Goal: Task Accomplishment & Management: Complete application form

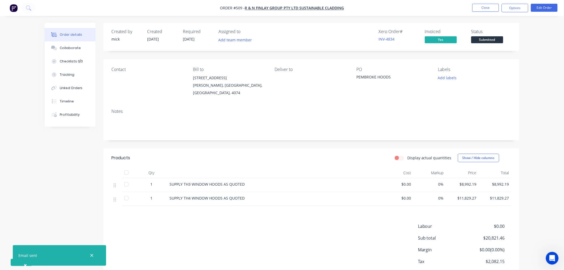
click at [14, 9] on img "button" at bounding box center [14, 8] width 8 height 8
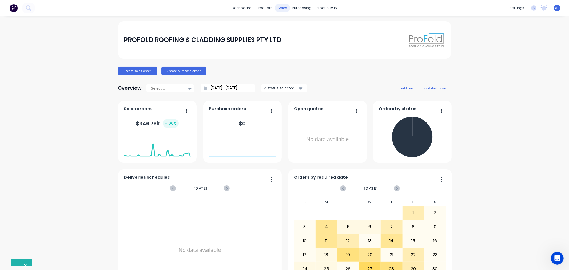
click at [276, 6] on div "sales" at bounding box center [282, 8] width 15 height 8
click at [282, 9] on div "sales" at bounding box center [282, 8] width 15 height 8
click at [291, 23] on div "Sales Orders" at bounding box center [300, 25] width 22 height 5
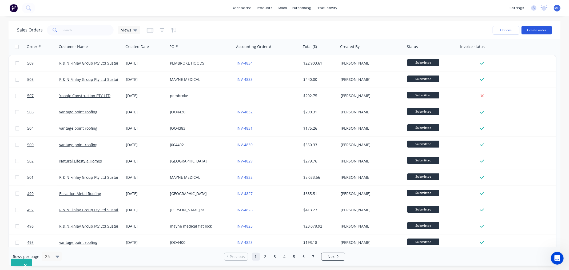
click at [538, 28] on button "Create order" at bounding box center [536, 30] width 30 height 9
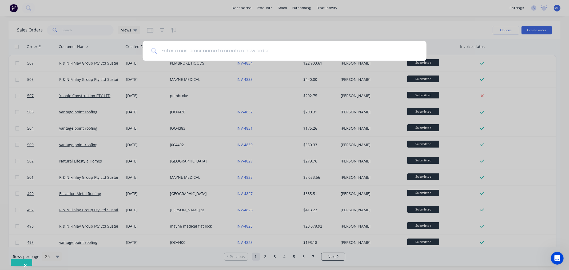
click at [228, 51] on input at bounding box center [287, 51] width 261 height 20
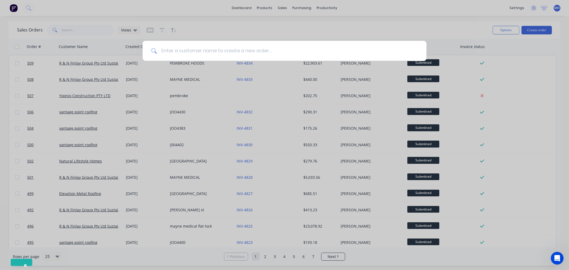
click at [228, 51] on input at bounding box center [287, 51] width 261 height 20
click at [244, 51] on input at bounding box center [287, 51] width 261 height 20
click at [229, 54] on input at bounding box center [287, 51] width 261 height 20
click at [271, 50] on input at bounding box center [287, 51] width 261 height 20
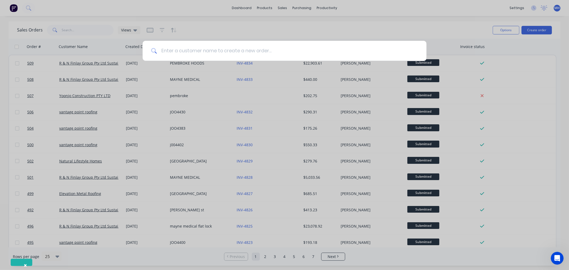
click at [271, 50] on input at bounding box center [287, 51] width 261 height 20
click at [270, 51] on input at bounding box center [287, 51] width 261 height 20
click at [11, 6] on div at bounding box center [284, 135] width 569 height 270
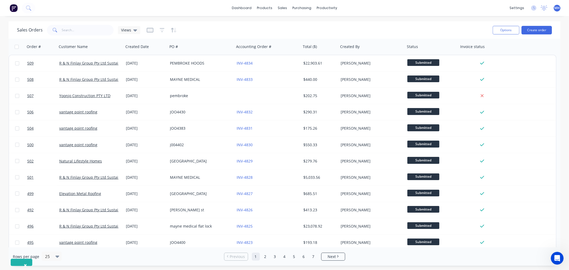
click at [12, 7] on img at bounding box center [14, 8] width 8 height 8
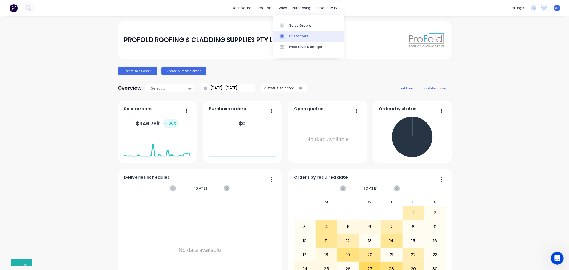
click at [301, 31] on link "Customers" at bounding box center [308, 36] width 71 height 11
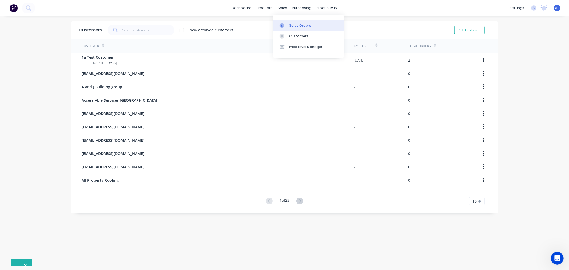
click at [295, 23] on div "Sales Orders" at bounding box center [300, 25] width 22 height 5
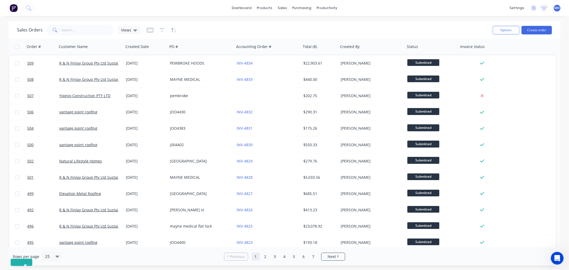
click at [13, 8] on img at bounding box center [14, 8] width 8 height 8
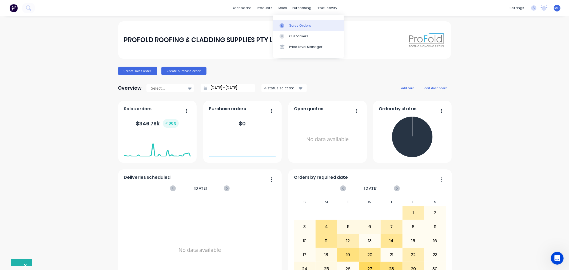
click at [300, 20] on link "Sales Orders" at bounding box center [308, 25] width 71 height 11
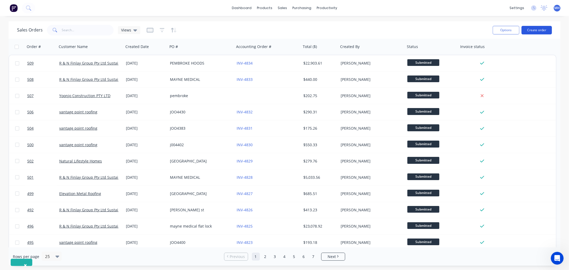
click at [536, 29] on button "Create order" at bounding box center [536, 30] width 30 height 9
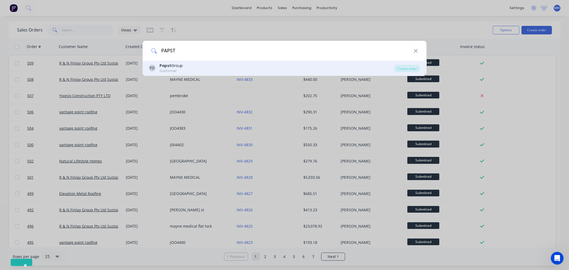
type input "PAPST"
click at [158, 68] on div "[PERSON_NAME] Group Customer" at bounding box center [271, 68] width 245 height 10
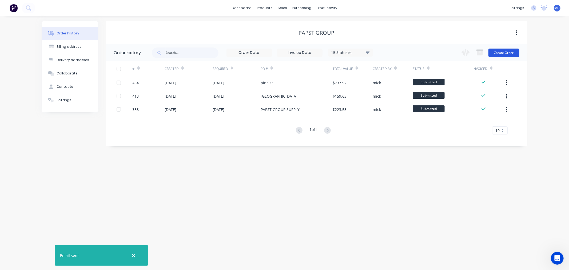
click at [514, 54] on button "Create Order" at bounding box center [503, 53] width 31 height 9
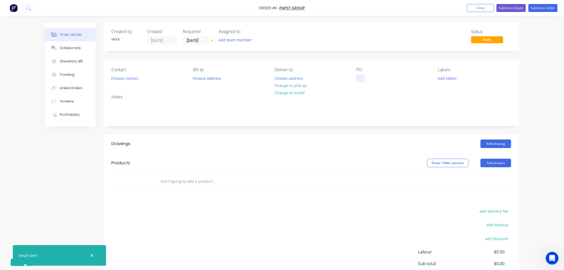
click at [364, 75] on div at bounding box center [360, 78] width 9 height 8
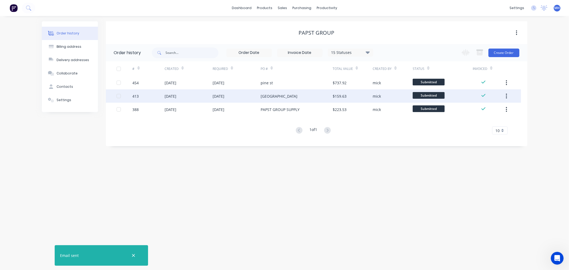
click at [222, 99] on div "[DATE]" at bounding box center [236, 95] width 48 height 13
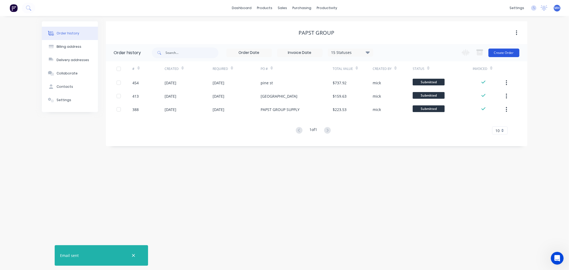
click at [514, 51] on button "Create Order" at bounding box center [503, 53] width 31 height 9
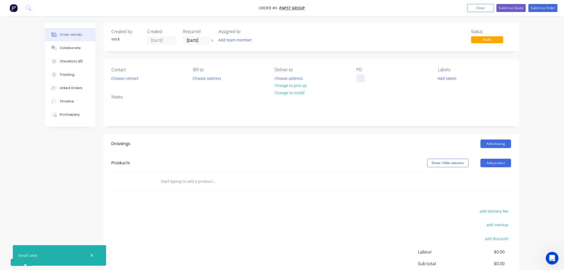
click at [361, 77] on div at bounding box center [360, 78] width 9 height 8
click at [118, 78] on div "Order details Collaborate Checklists 0/0 Tracking Linked Orders Timeline Profit…" at bounding box center [281, 175] width 485 height 304
click at [118, 78] on button "Choose contact" at bounding box center [124, 77] width 33 height 7
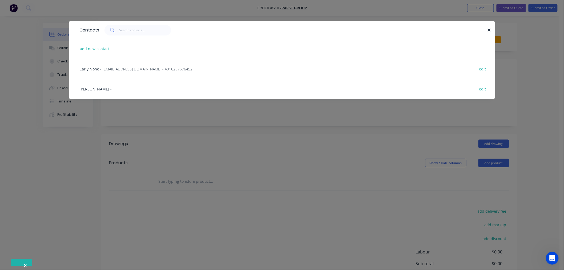
click at [110, 87] on span "-" at bounding box center [110, 88] width 1 height 5
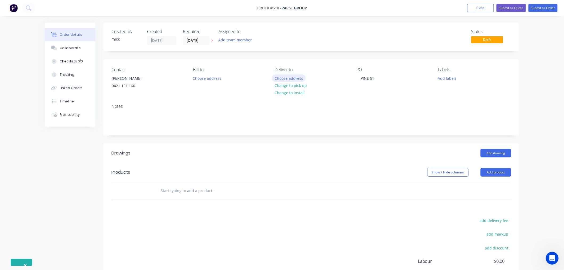
click at [297, 81] on button "Choose address" at bounding box center [289, 77] width 34 height 7
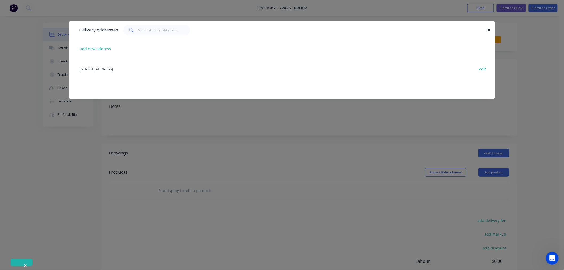
click at [146, 67] on div "[STREET_ADDRESS] edit" at bounding box center [282, 69] width 410 height 20
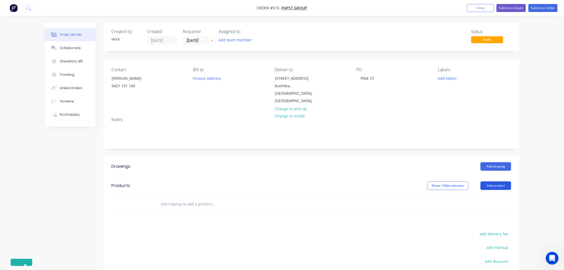
click at [503, 181] on button "Add product" at bounding box center [496, 185] width 31 height 9
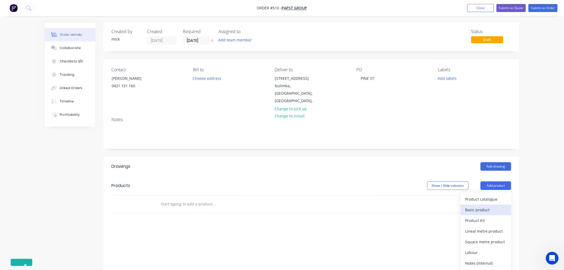
click at [499, 206] on div "Basic product" at bounding box center [485, 210] width 41 height 8
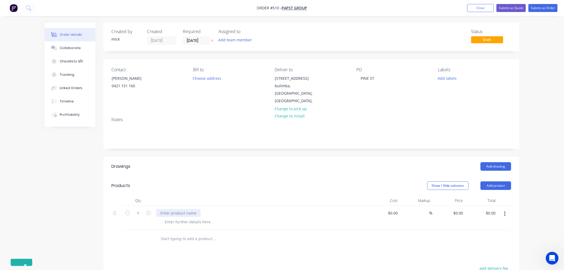
click at [175, 209] on div at bounding box center [178, 213] width 45 height 8
click at [193, 218] on div at bounding box center [187, 222] width 54 height 8
click at [194, 218] on div at bounding box center [187, 222] width 54 height 8
click at [464, 209] on input "0" at bounding box center [459, 213] width 12 height 8
type input "$30.23"
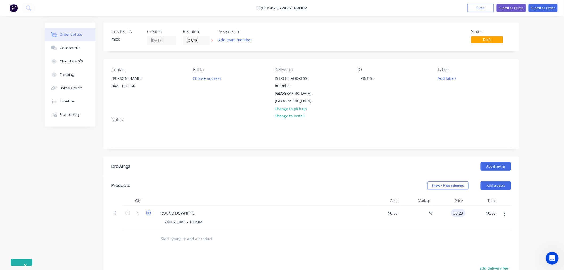
type input "$30.23"
click at [148, 210] on icon "button" at bounding box center [148, 212] width 5 height 5
type input "2"
type input "$60.46"
click at [148, 210] on icon "button" at bounding box center [148, 212] width 5 height 5
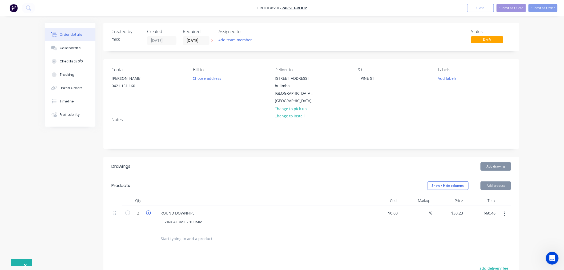
type input "3"
type input "$90.69"
click at [148, 210] on icon "button" at bounding box center [148, 212] width 5 height 5
type input "4"
type input "$120.92"
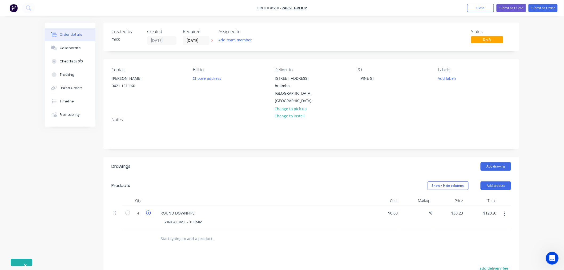
click at [148, 210] on icon "button" at bounding box center [148, 212] width 5 height 5
type input "5"
type input "$151.15"
click at [126, 210] on icon "button" at bounding box center [127, 212] width 5 height 5
type input "4"
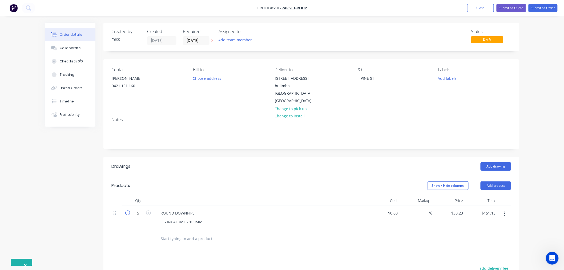
type input "$120.92"
drag, startPoint x: 281, startPoint y: 172, endPoint x: 275, endPoint y: 178, distance: 8.5
click at [282, 176] on header "Products Show / Hide columns Add product" at bounding box center [311, 185] width 416 height 19
click at [190, 233] on input "text" at bounding box center [213, 238] width 107 height 11
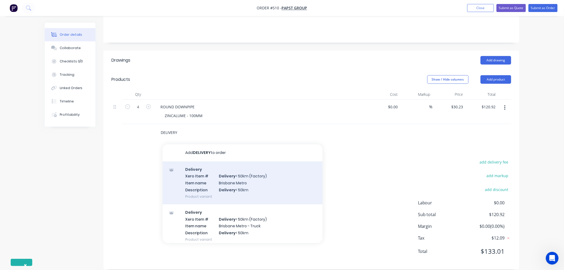
scroll to position [112, 0]
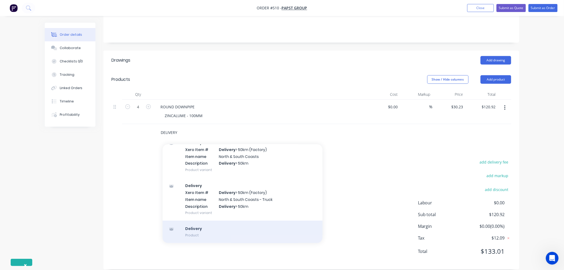
type input "DELIVERY"
click at [219, 220] on div "Delivery Product" at bounding box center [243, 231] width 160 height 22
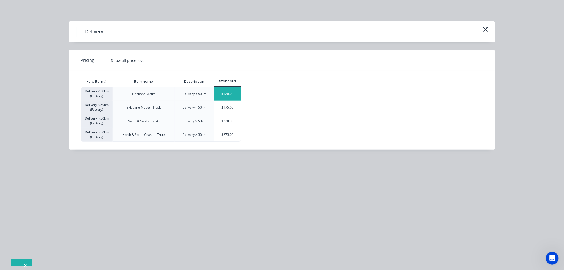
click at [228, 92] on div "$120.00" at bounding box center [227, 93] width 27 height 13
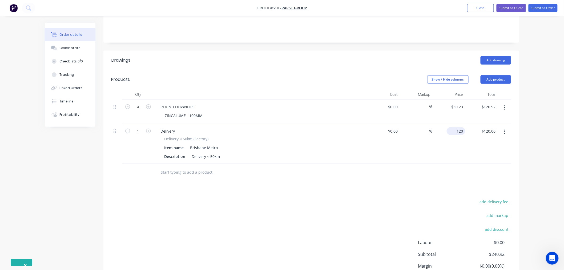
click at [463, 127] on input "120" at bounding box center [457, 131] width 17 height 8
type input "$85.00"
click at [437, 175] on div "Drawings Add drawing Products Show / Hide columns Add product Qty Cost Markup P…" at bounding box center [311, 180] width 416 height 258
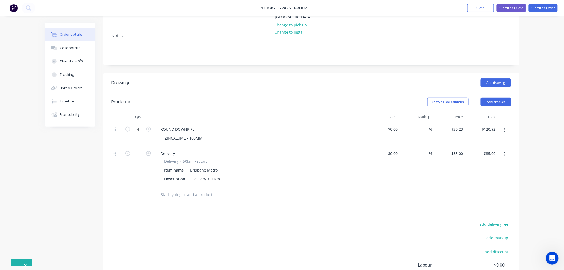
scroll to position [0, 0]
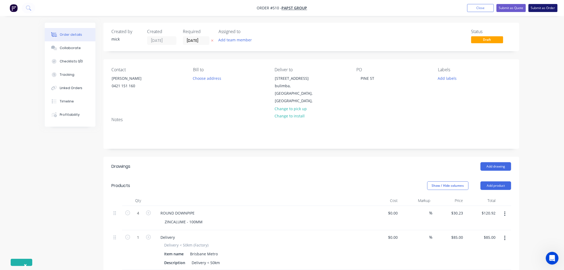
click at [544, 6] on button "Submit as Order" at bounding box center [543, 8] width 29 height 8
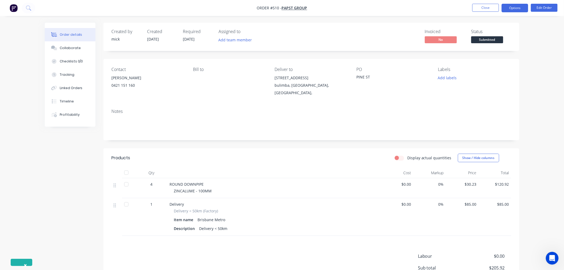
click at [521, 6] on button "Options" at bounding box center [515, 8] width 27 height 9
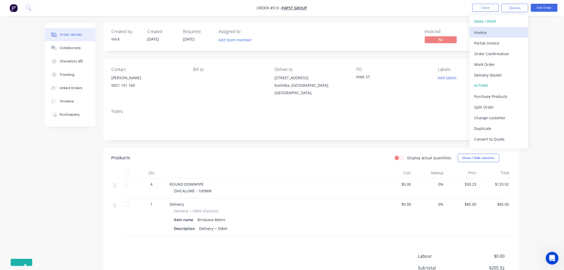
click at [486, 27] on button "Invoice" at bounding box center [499, 32] width 59 height 11
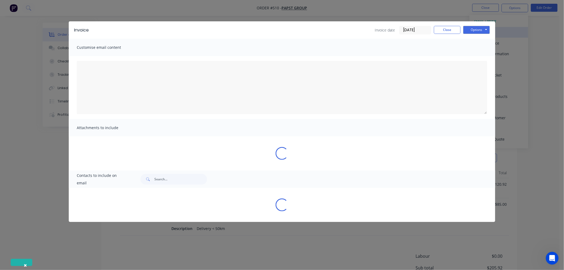
type textarea "A PDF copy of the order has been attached to this email. To view your order onl…"
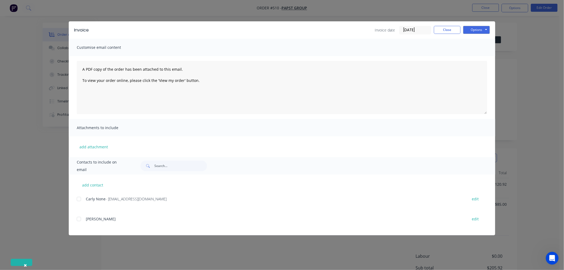
click at [80, 199] on div at bounding box center [79, 199] width 11 height 11
click at [488, 31] on button "Options" at bounding box center [476, 30] width 27 height 8
click at [478, 56] on button "Email" at bounding box center [480, 57] width 34 height 9
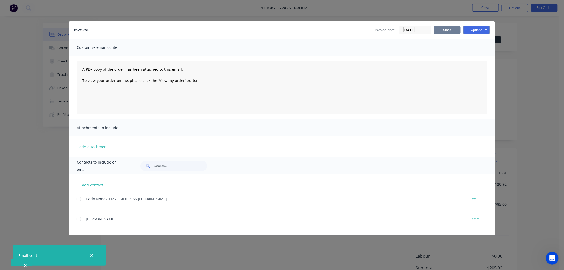
click at [452, 28] on button "Close" at bounding box center [447, 30] width 27 height 8
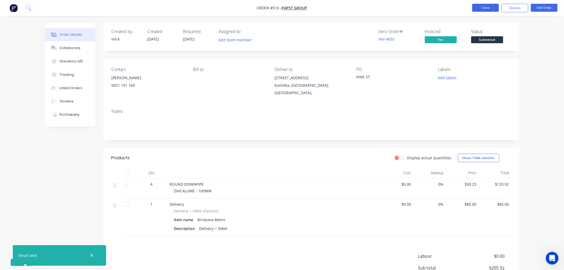
click at [486, 5] on button "Close" at bounding box center [485, 8] width 27 height 8
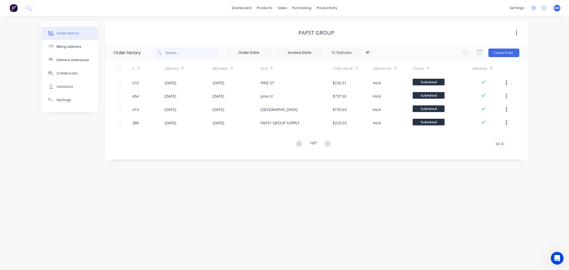
click at [11, 9] on img at bounding box center [14, 8] width 8 height 8
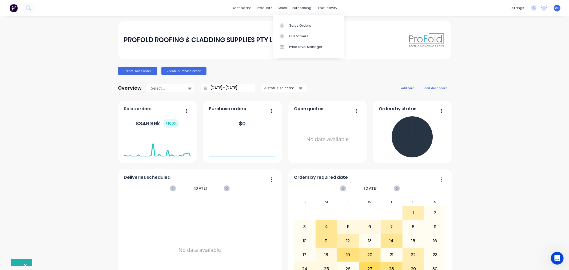
click at [278, 2] on div "dashboard products sales purchasing productivity dashboard products Product Cat…" at bounding box center [284, 8] width 569 height 16
click at [297, 26] on div "Sales Orders" at bounding box center [300, 25] width 22 height 5
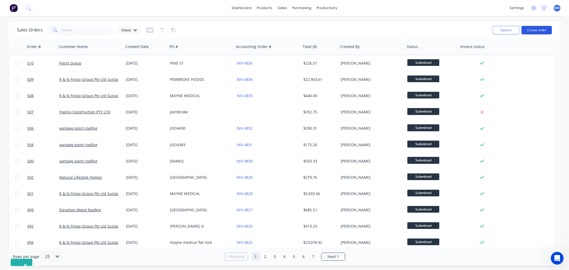
click at [531, 30] on button "Create order" at bounding box center [536, 30] width 30 height 9
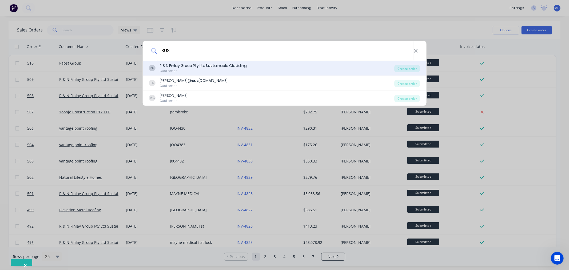
type input "SUS"
click at [192, 63] on div "R & N Finlay Group Pty Ltd Sus tainable Cladding" at bounding box center [202, 66] width 87 height 6
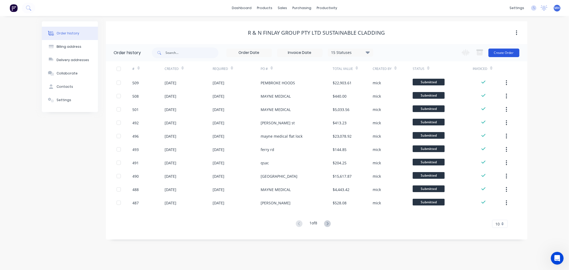
click at [509, 54] on button "Create Order" at bounding box center [503, 53] width 31 height 9
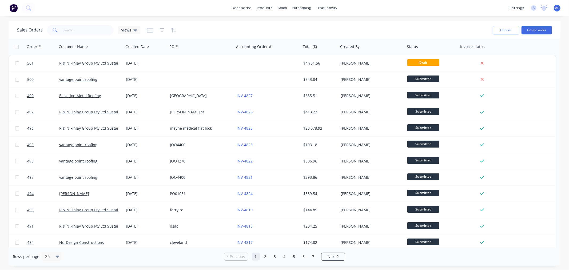
click at [13, 11] on img at bounding box center [14, 8] width 8 height 8
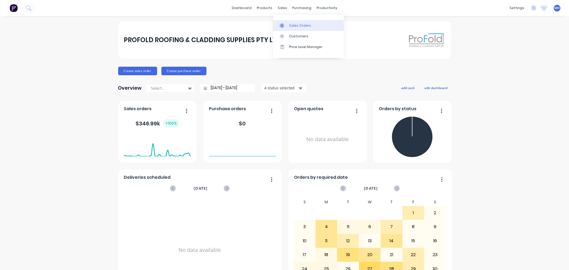
click at [289, 23] on div "Sales Orders" at bounding box center [300, 25] width 22 height 5
